Goal: Task Accomplishment & Management: Manage account settings

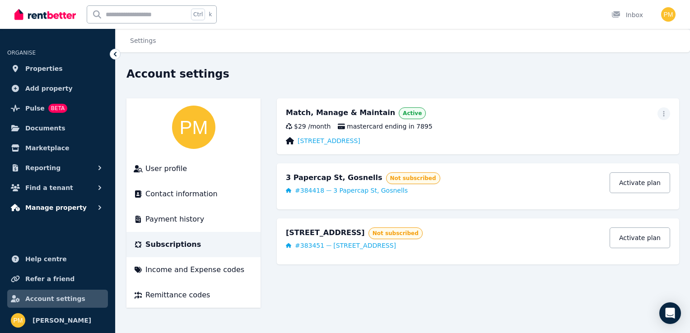
click at [54, 206] on span "Manage property" at bounding box center [55, 207] width 61 height 11
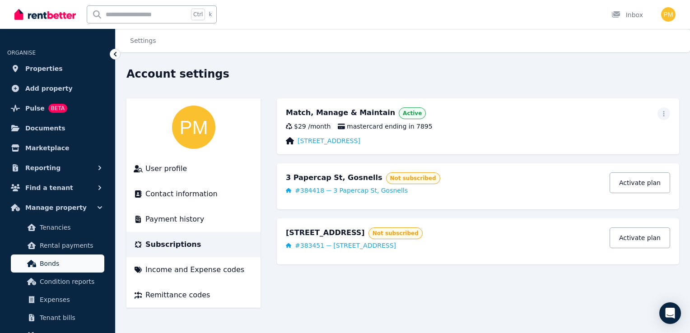
click at [49, 262] on span "Bonds" at bounding box center [70, 263] width 61 height 11
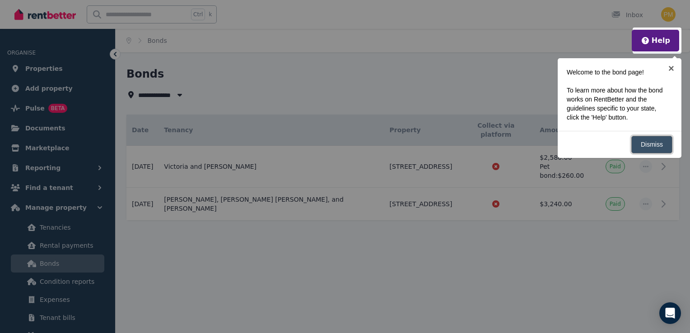
click at [649, 144] on link "Dismiss" at bounding box center [651, 145] width 41 height 18
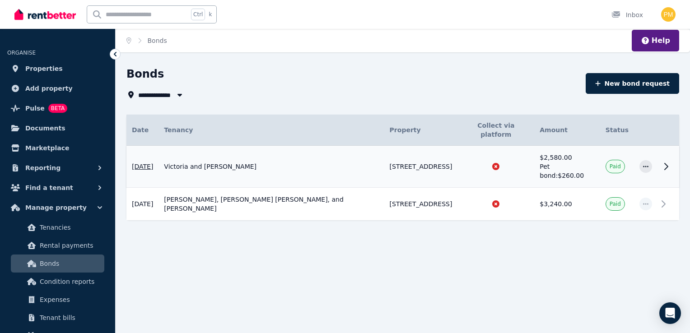
click at [664, 164] on icon at bounding box center [665, 166] width 11 height 11
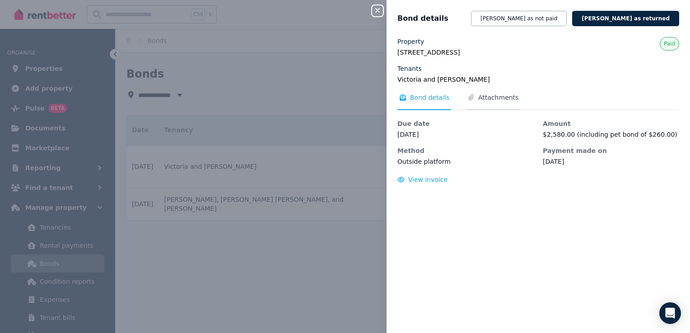
click at [492, 97] on span "Attachments" at bounding box center [498, 97] width 40 height 9
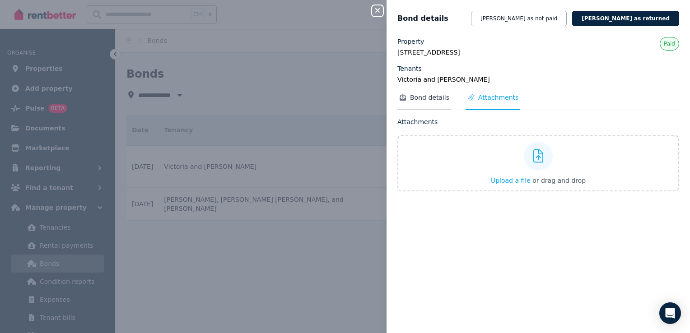
click at [428, 98] on span "Bond details" at bounding box center [429, 97] width 39 height 9
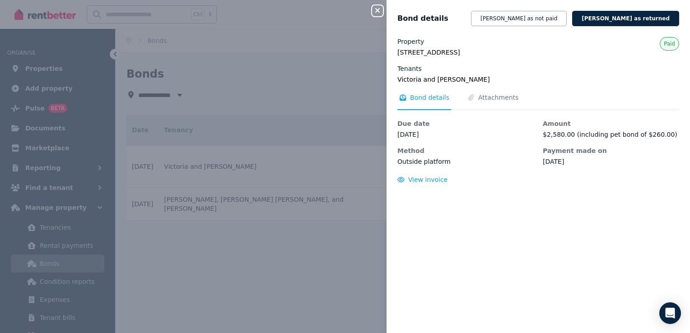
click at [376, 14] on button "Close panel" at bounding box center [377, 10] width 11 height 11
